Goal: Information Seeking & Learning: Learn about a topic

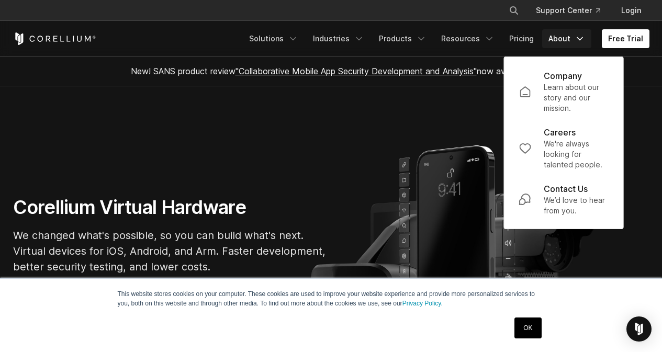
click at [527, 34] on link "Pricing" at bounding box center [521, 38] width 37 height 19
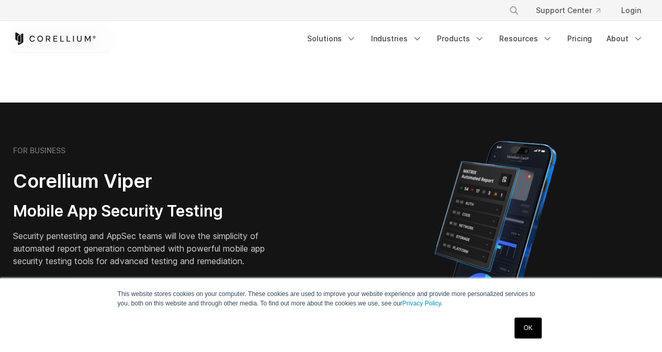
scroll to position [169, 0]
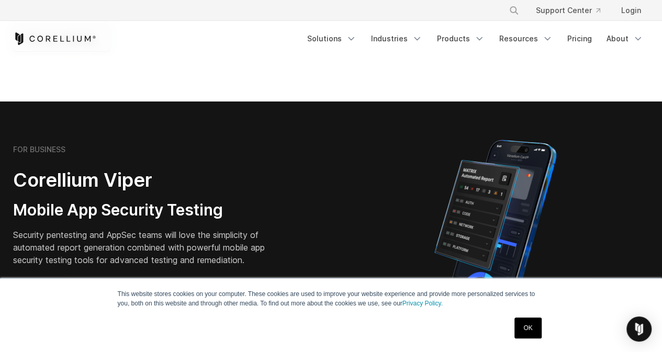
click at [538, 324] on link "OK" at bounding box center [528, 328] width 27 height 21
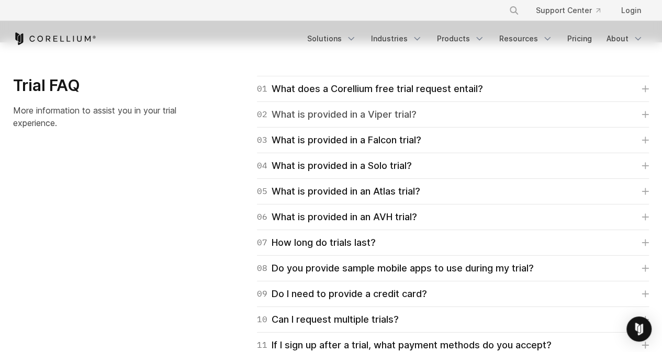
scroll to position [1501, 0]
click at [384, 160] on div "04 What is provided in a Solo trial?" at bounding box center [334, 165] width 155 height 15
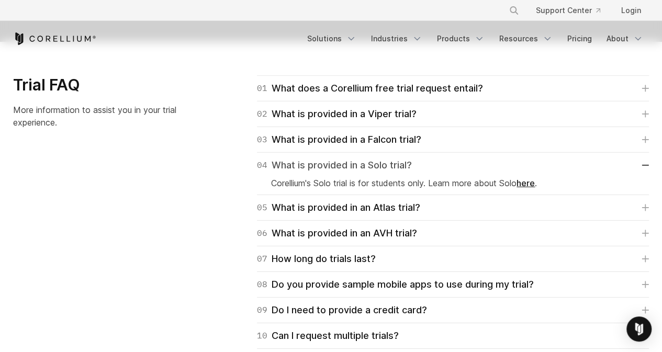
click at [437, 164] on link "04 What is provided in a Solo trial?" at bounding box center [453, 165] width 392 height 15
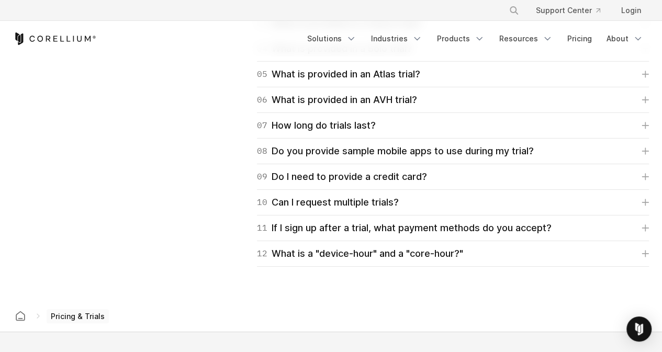
scroll to position [1629, 0]
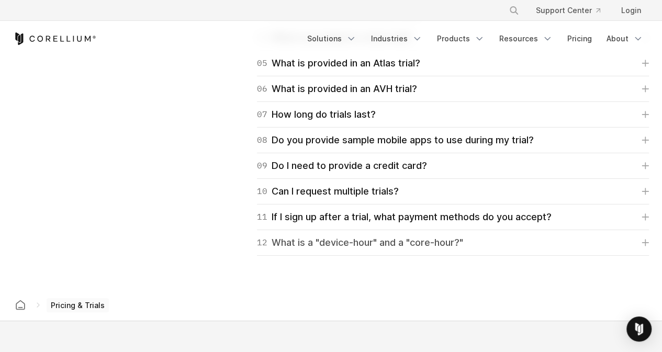
click at [403, 239] on div "12 What is a "device-hour" and a "core-hour?"" at bounding box center [360, 243] width 206 height 15
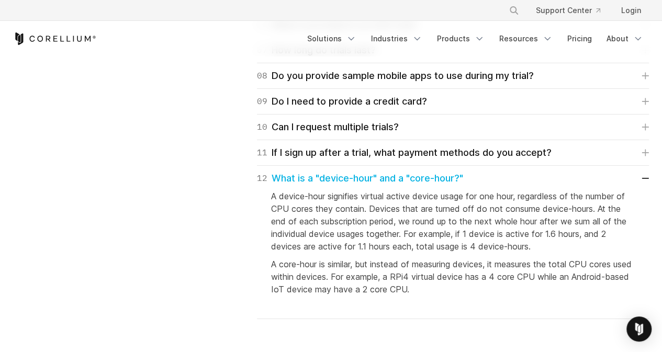
scroll to position [1688, 0]
